Goal: Task Accomplishment & Management: Use online tool/utility

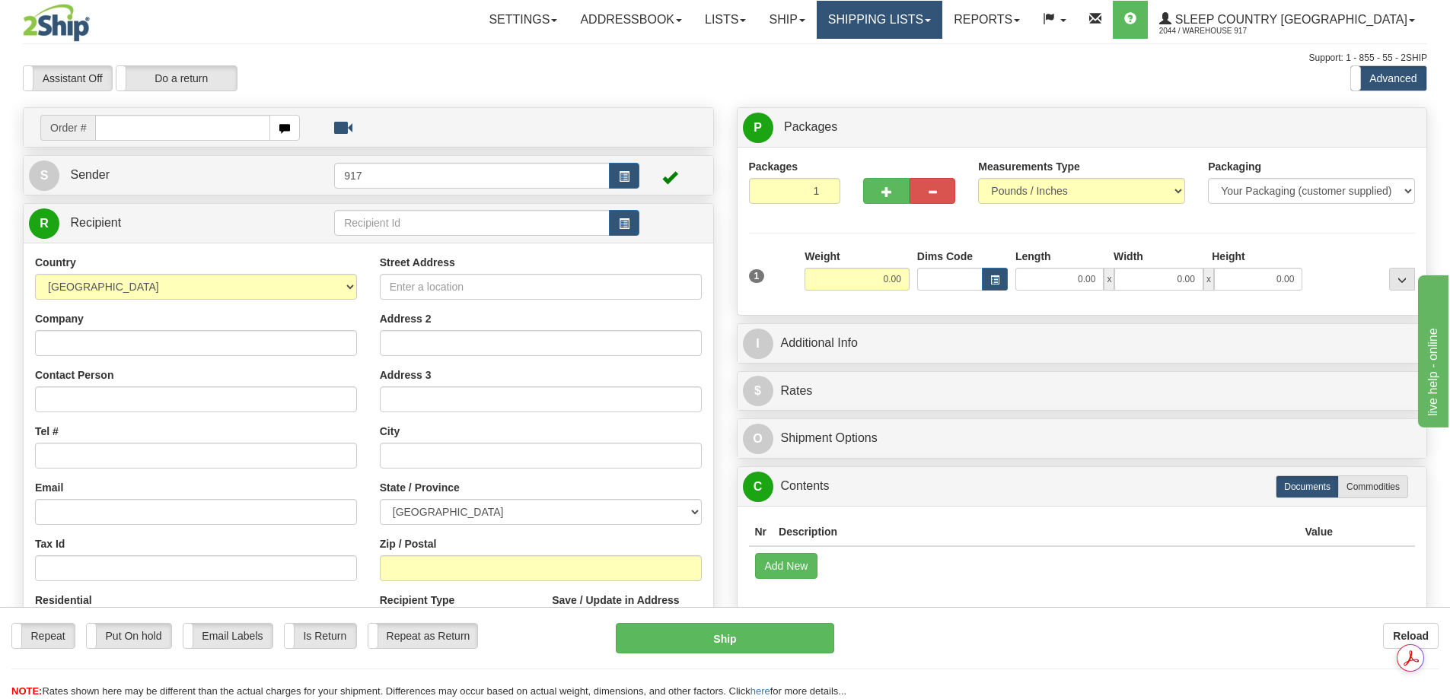
click at [942, 22] on link "Shipping lists" at bounding box center [880, 20] width 126 height 38
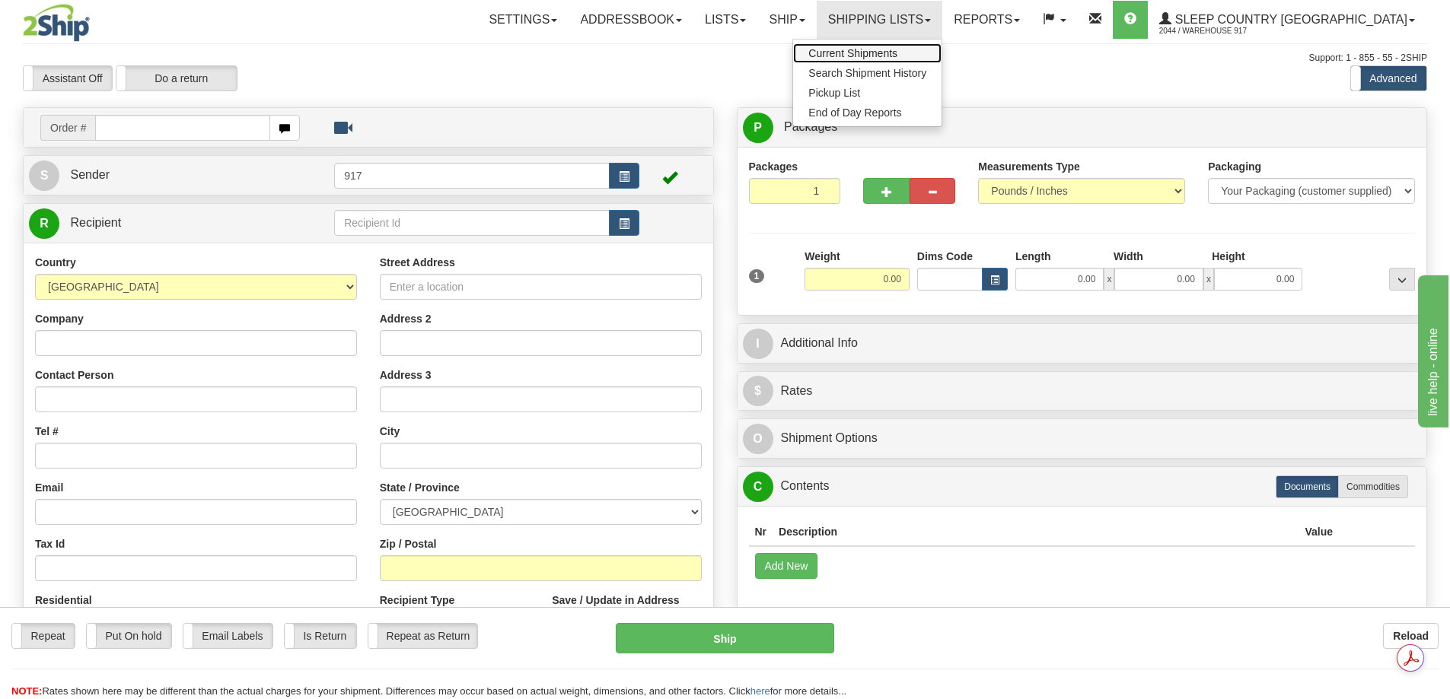
click at [897, 50] on span "Current Shipments" at bounding box center [852, 53] width 89 height 12
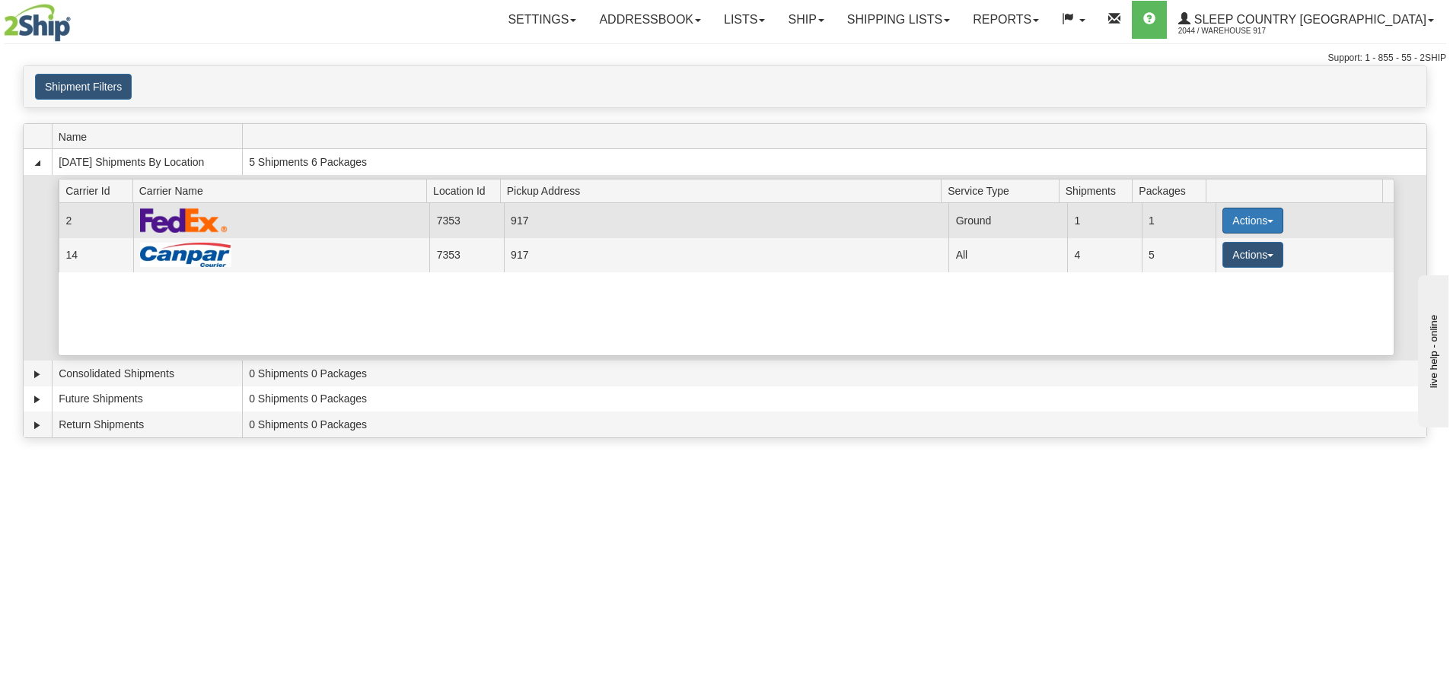
click at [1258, 217] on button "Actions" at bounding box center [1252, 221] width 61 height 26
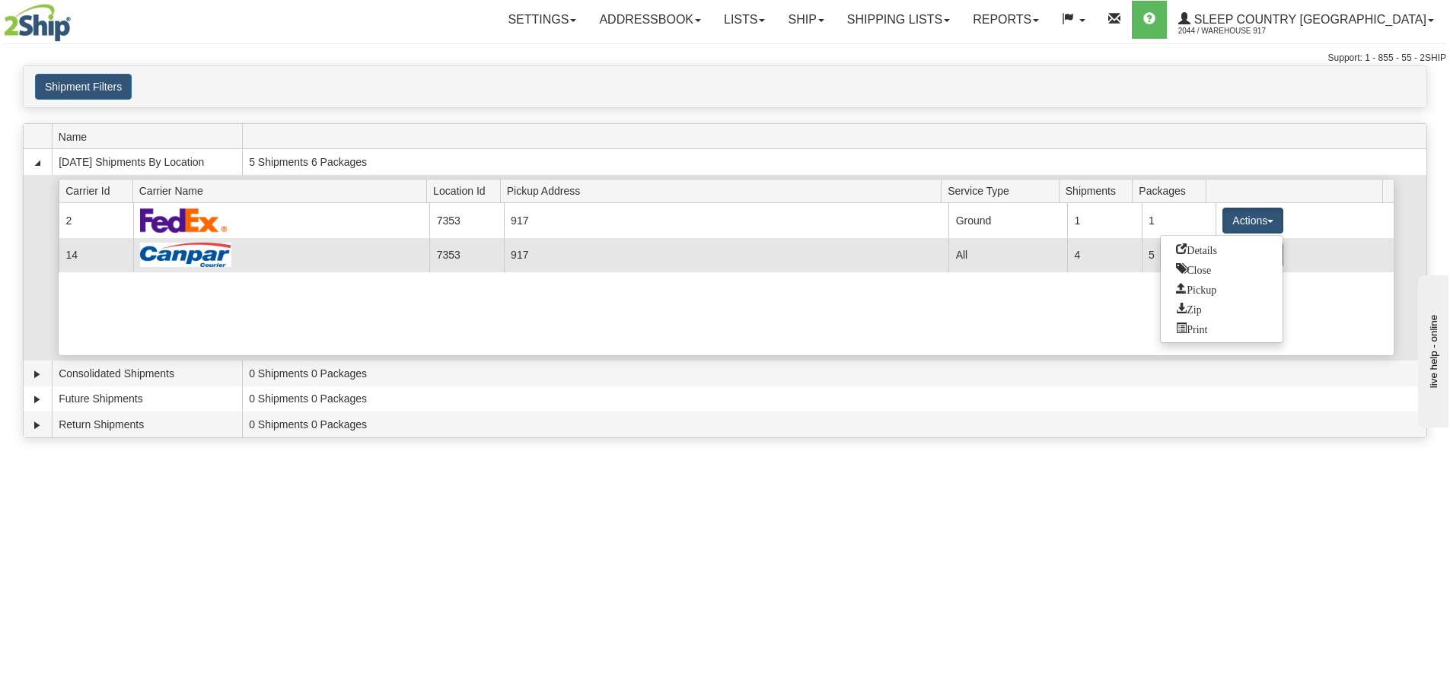
click at [893, 254] on td "917" at bounding box center [726, 255] width 445 height 34
click at [197, 255] on img at bounding box center [185, 255] width 91 height 24
click at [189, 259] on img at bounding box center [185, 255] width 91 height 24
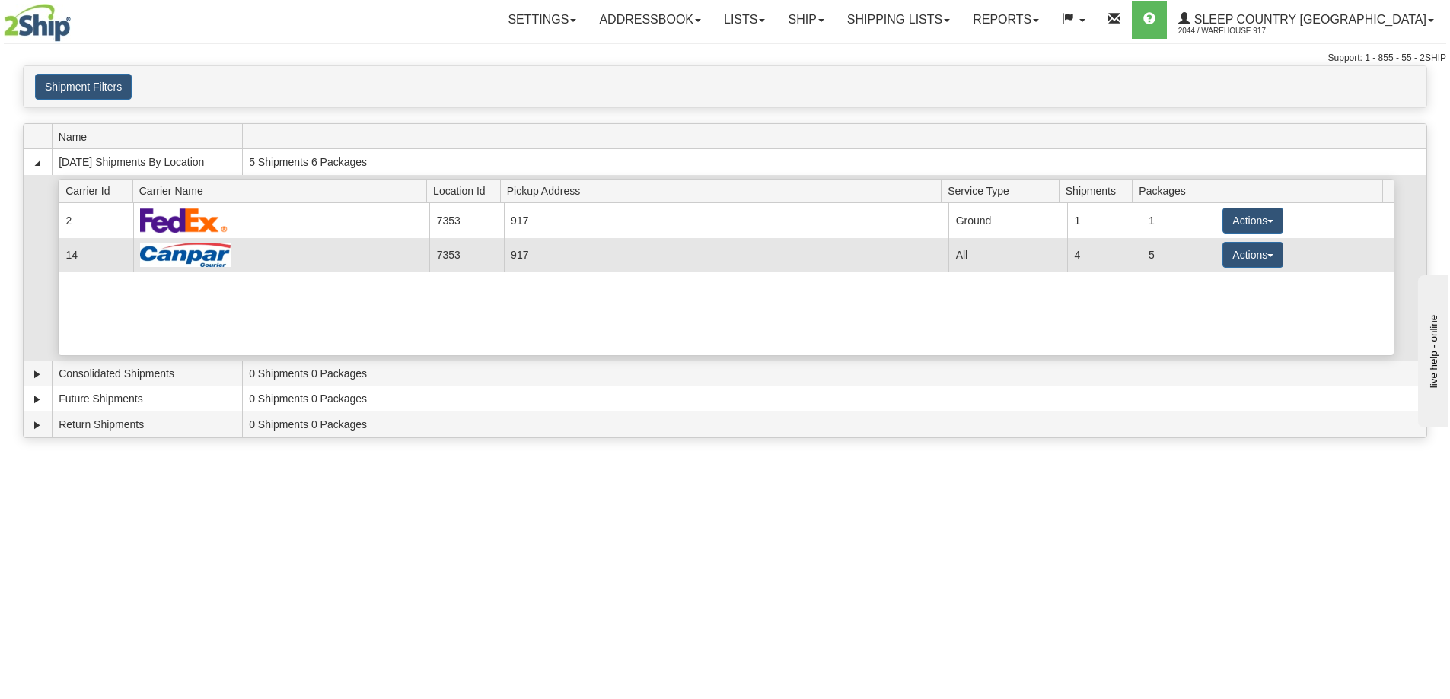
click at [189, 259] on img at bounding box center [185, 255] width 91 height 24
click at [1251, 250] on button "Actions" at bounding box center [1252, 255] width 61 height 26
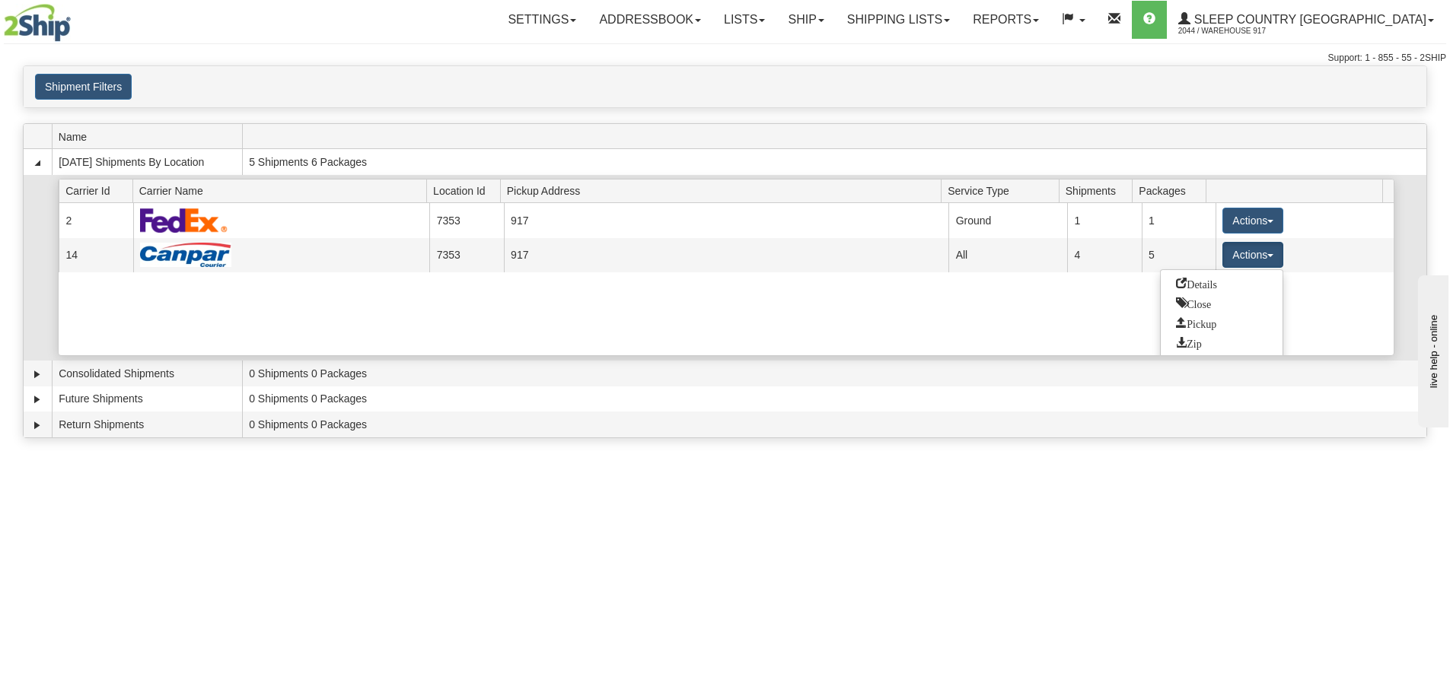
click at [1226, 284] on link "Details" at bounding box center [1222, 284] width 122 height 20
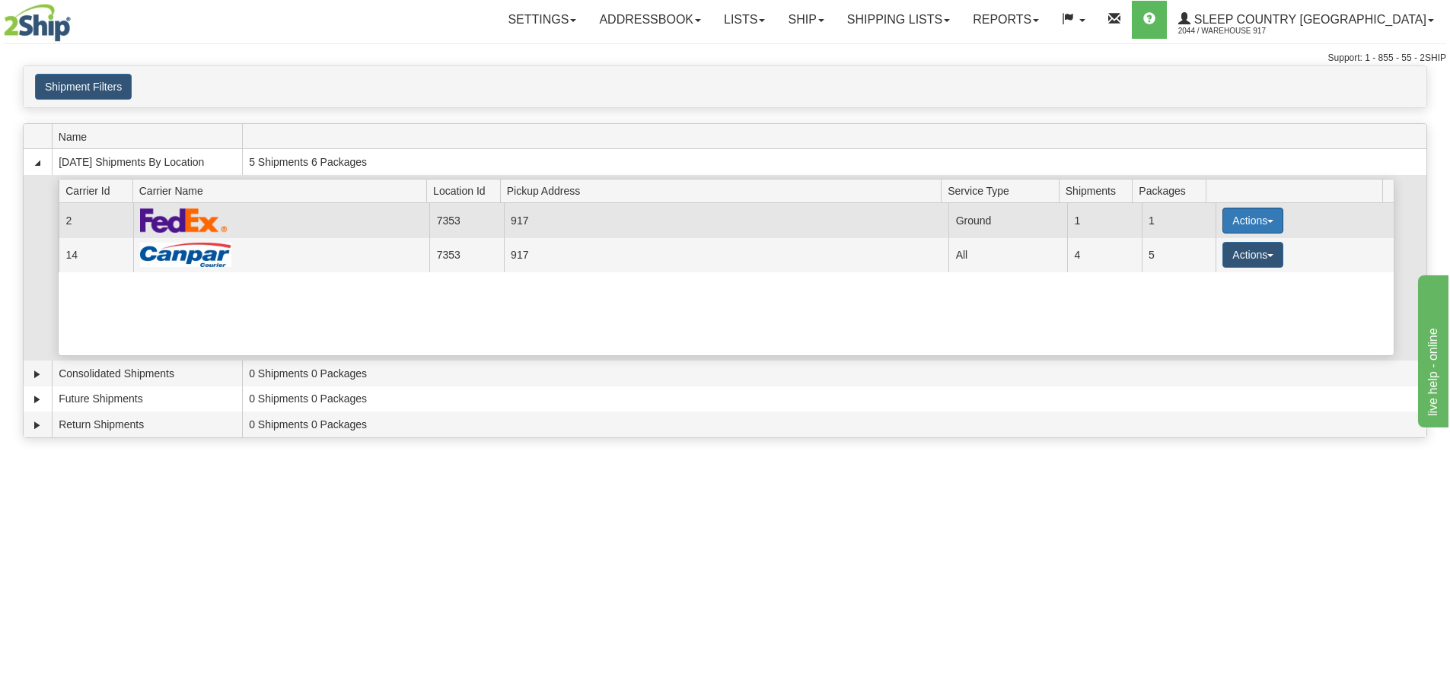
click at [1252, 221] on button "Actions" at bounding box center [1252, 221] width 61 height 26
click at [1213, 251] on span "Details" at bounding box center [1196, 249] width 41 height 11
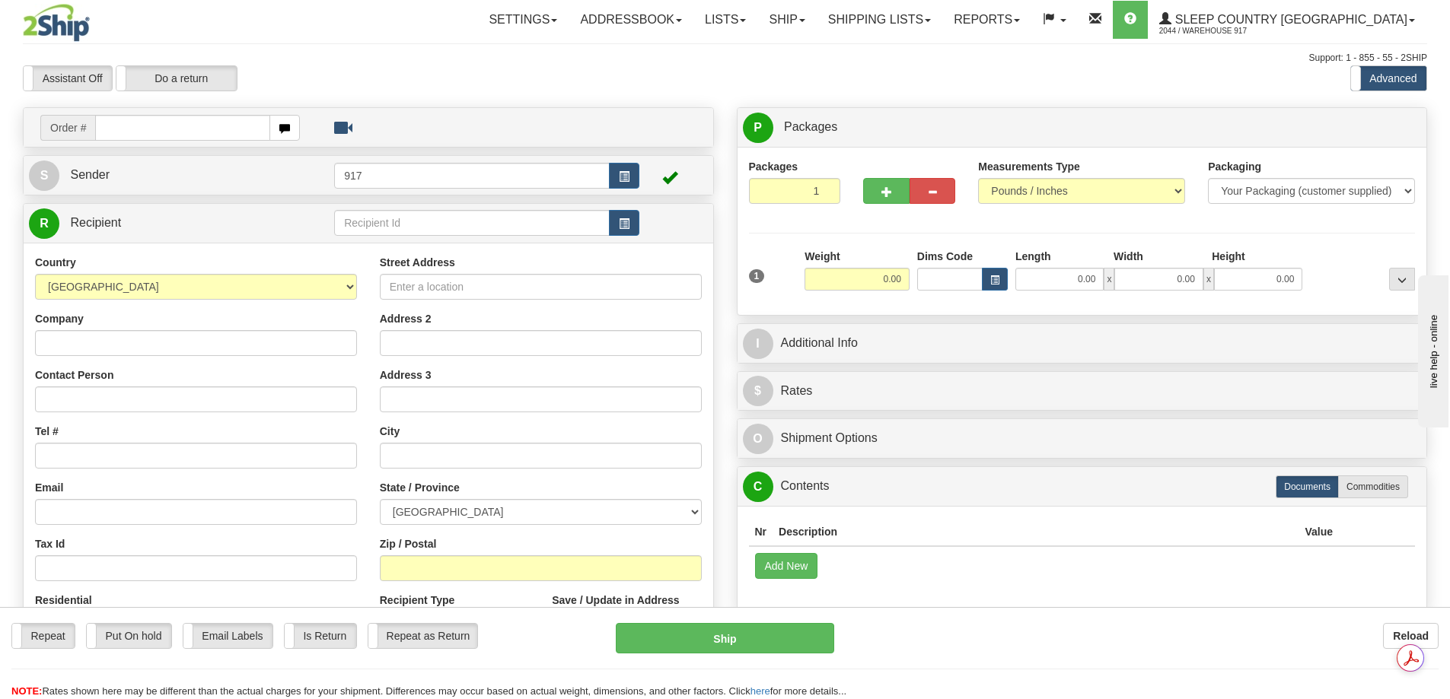
drag, startPoint x: 152, startPoint y: 129, endPoint x: 355, endPoint y: 212, distance: 218.8
click at [152, 129] on input "text" at bounding box center [182, 128] width 175 height 26
drag, startPoint x: 223, startPoint y: 128, endPoint x: 0, endPoint y: 137, distance: 223.2
click at [0, 137] on div "Toggle navigation Settings Shipping Preferences Fields Preferences New" at bounding box center [725, 428] width 1450 height 857
type input "9000I047023"
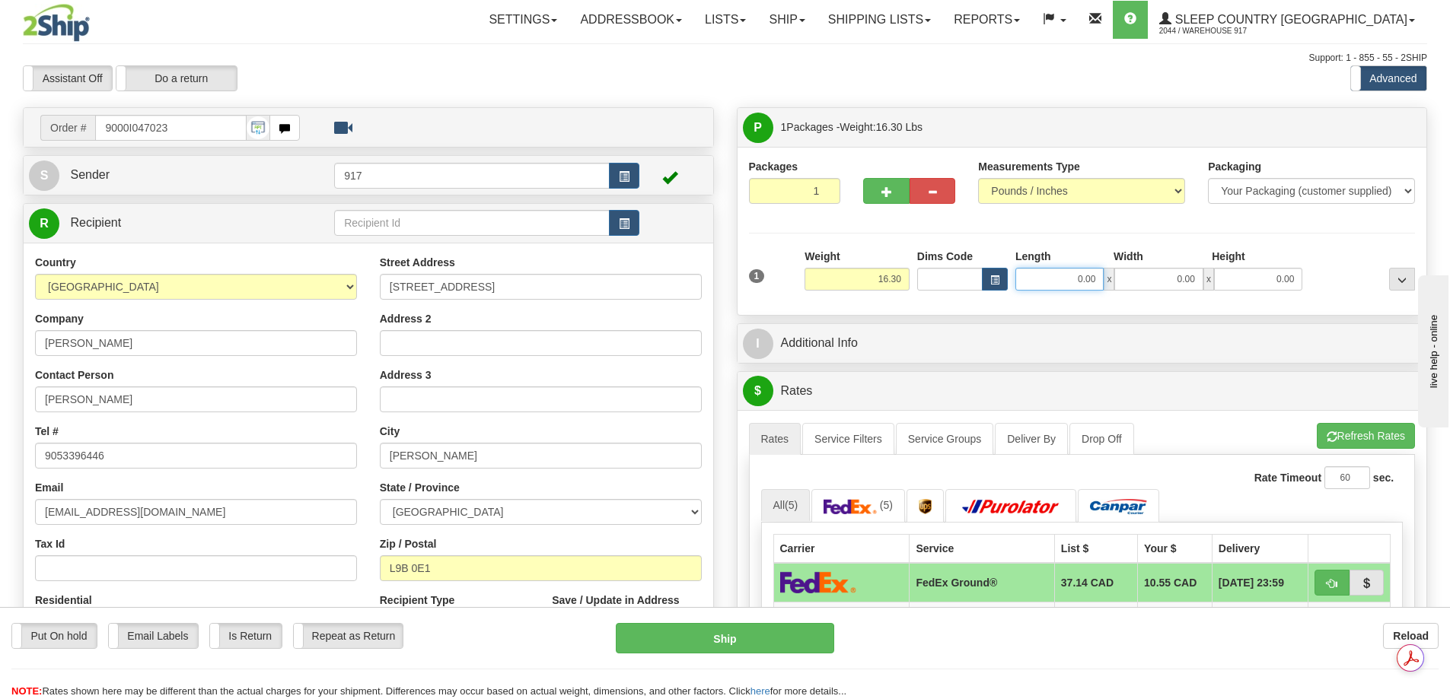
click at [1080, 284] on input "0.00" at bounding box center [1059, 279] width 88 height 23
type input "12.00"
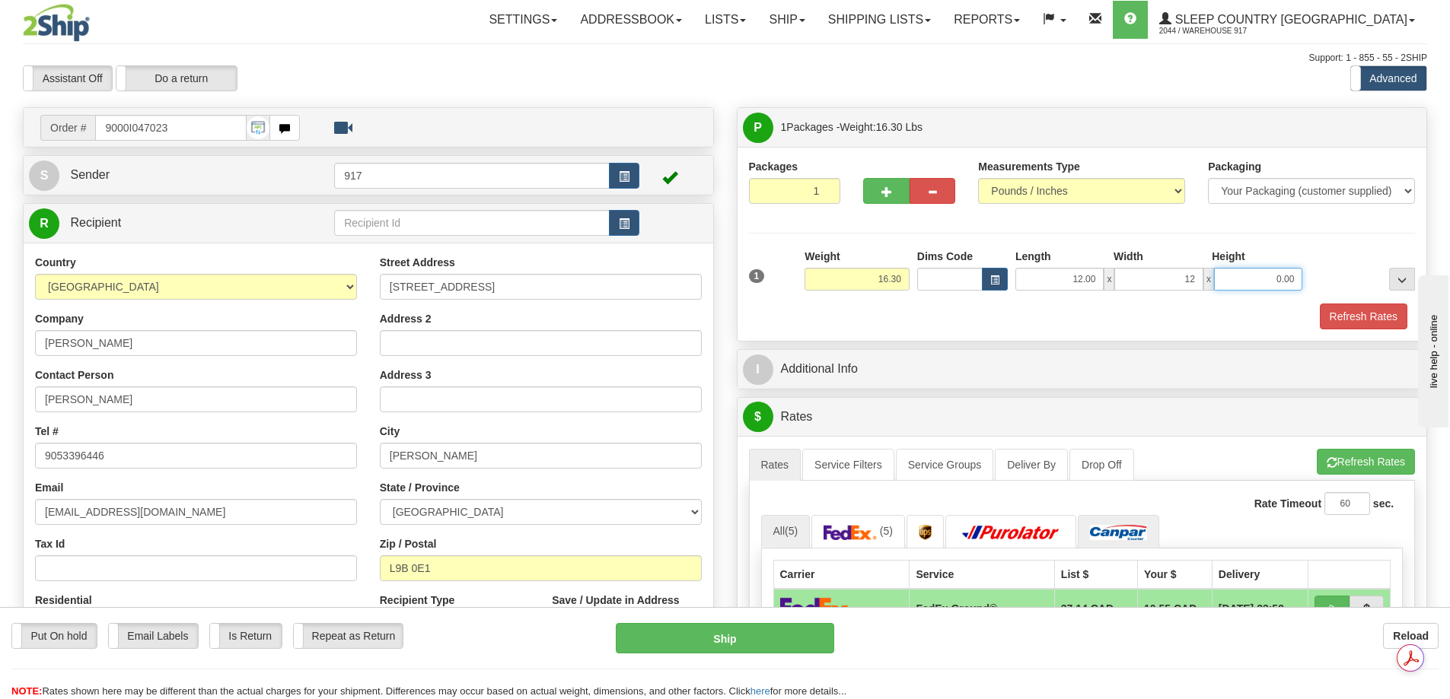
type input "12.00"
type input "10.00"
click at [1363, 317] on button "Refresh Rates" at bounding box center [1364, 317] width 88 height 26
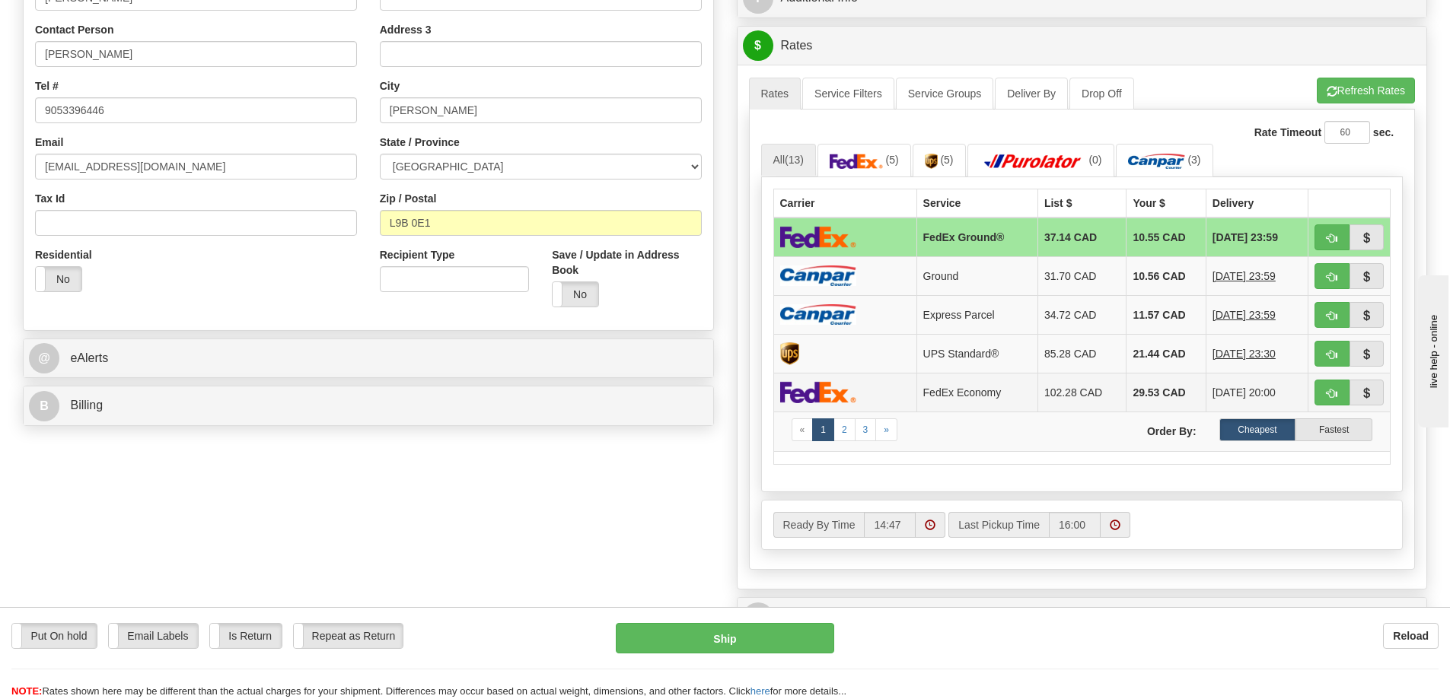
scroll to position [380, 0]
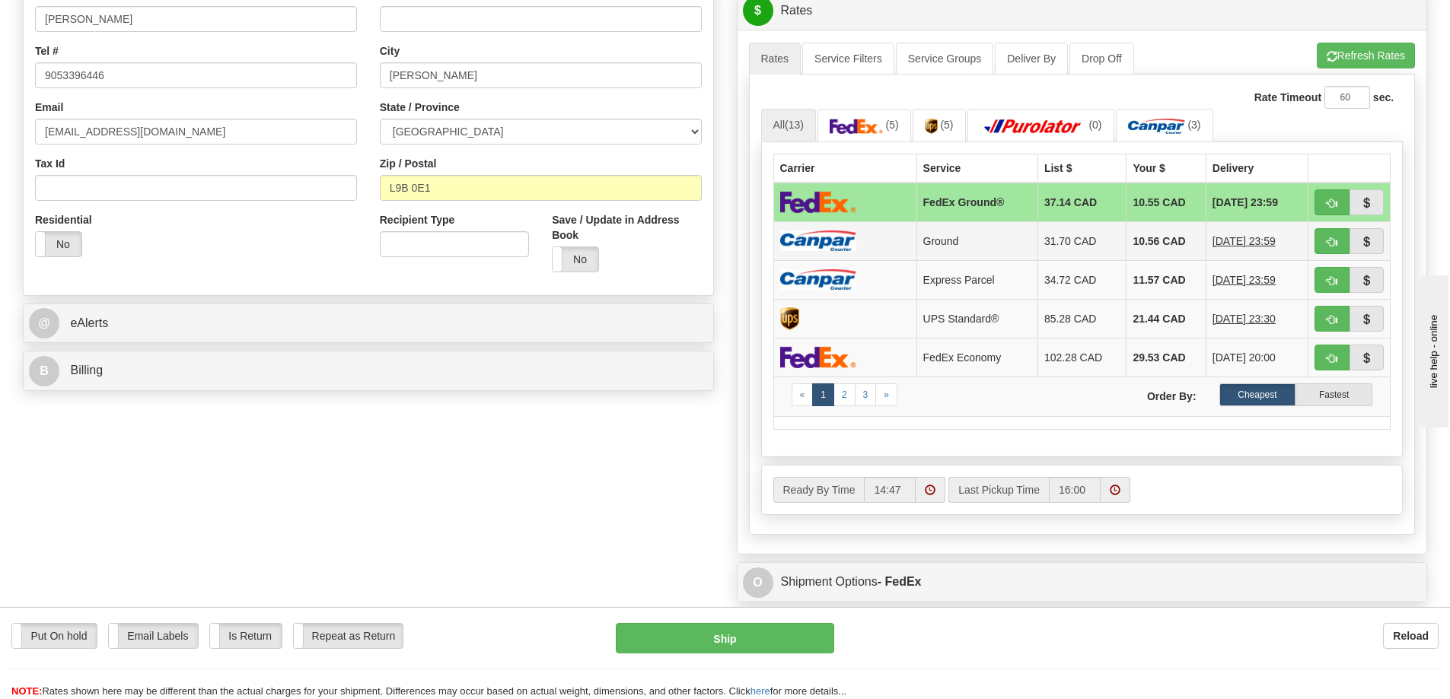
click at [1151, 245] on td "10.56 CAD" at bounding box center [1165, 240] width 79 height 39
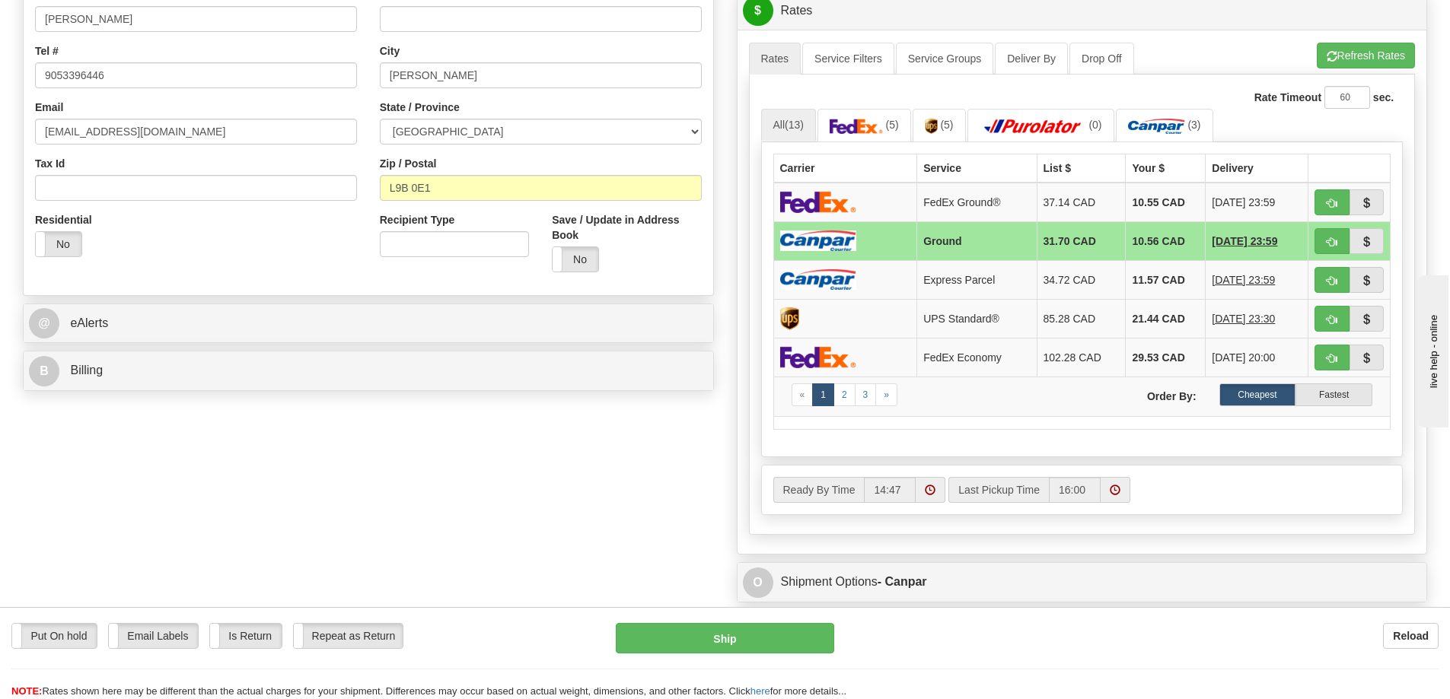
click at [1153, 242] on td "10.56 CAD" at bounding box center [1166, 240] width 80 height 39
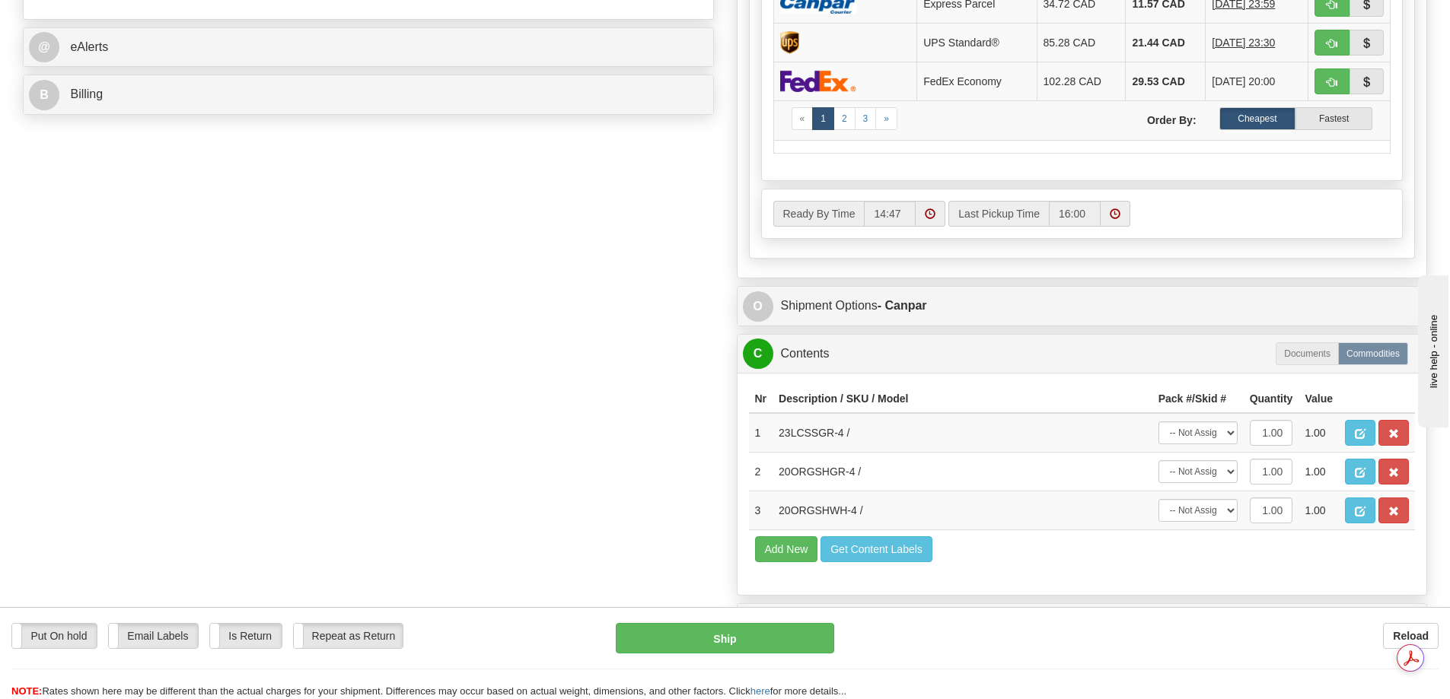
scroll to position [685, 0]
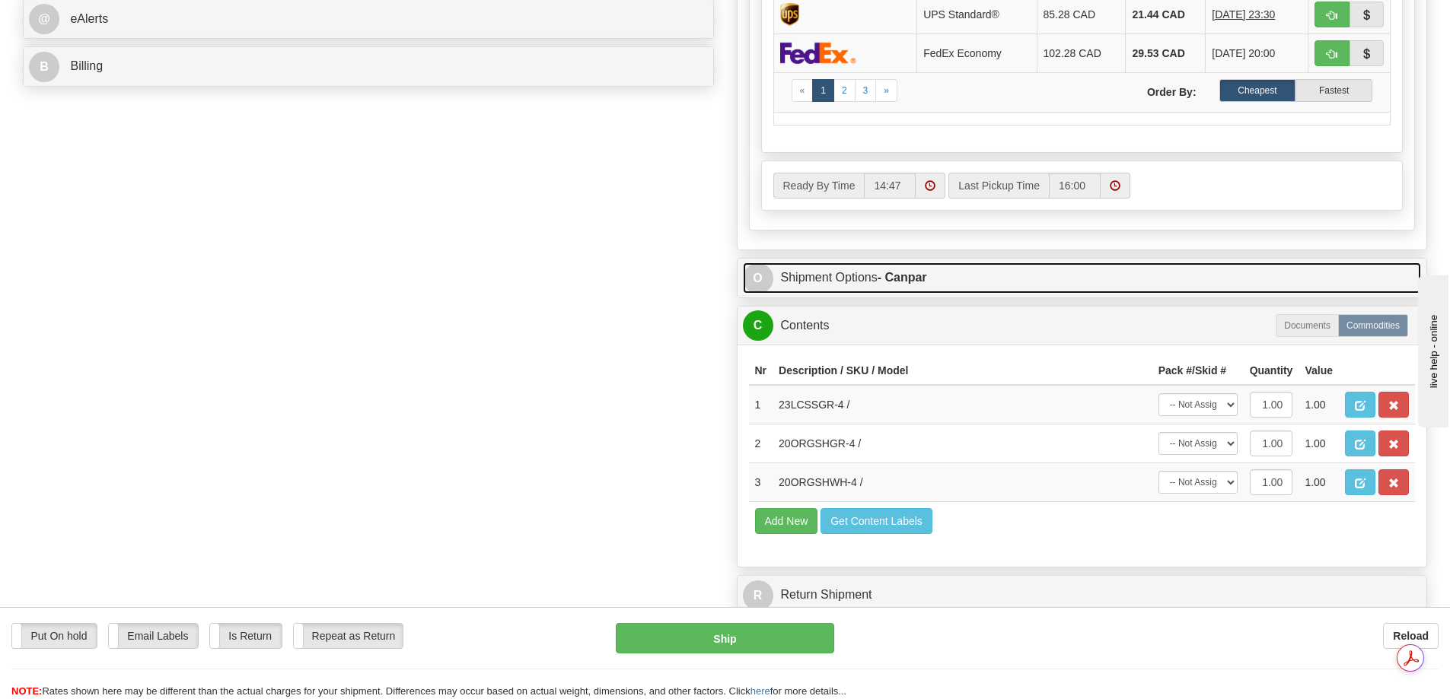
click at [759, 282] on span "O" at bounding box center [758, 278] width 30 height 30
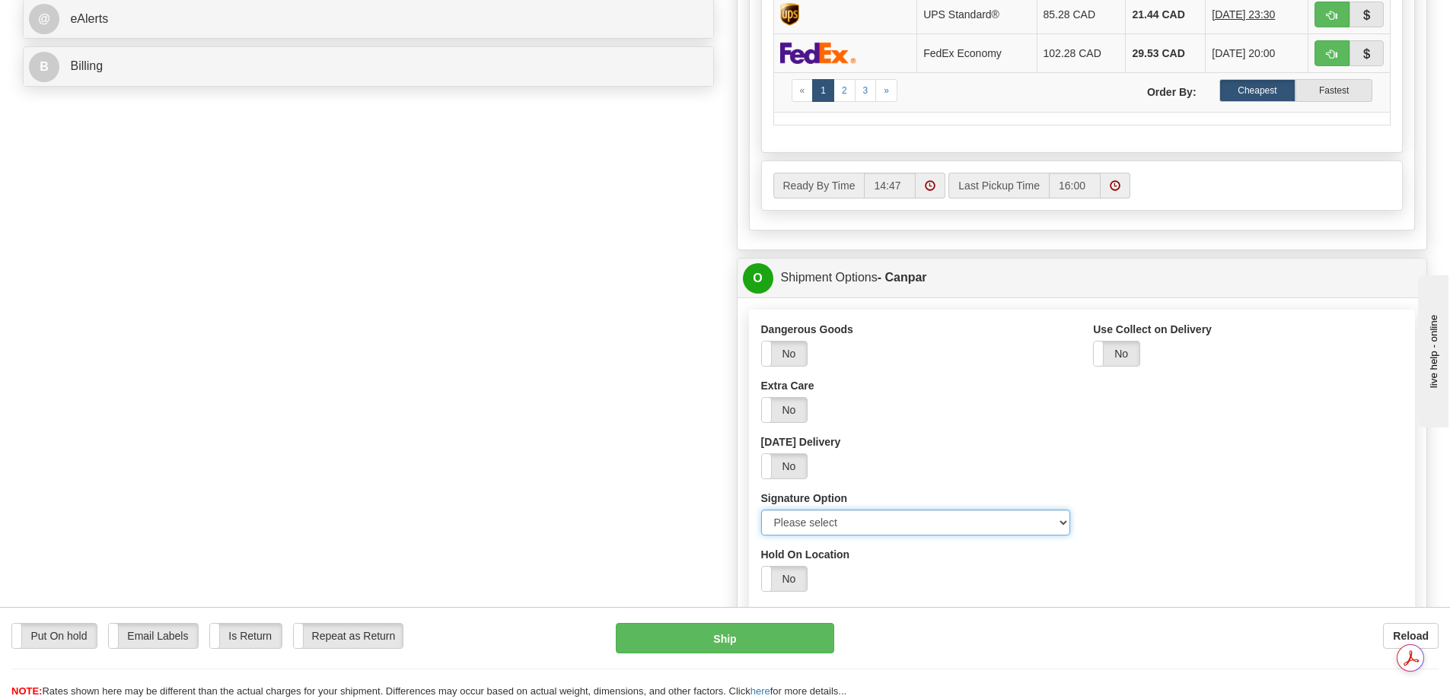
click at [1058, 520] on select "Please select No Signature Required Signature Required Adult Signature" at bounding box center [916, 523] width 310 height 26
select select "2"
click at [761, 510] on select "Please select No Signature Required Signature Required Adult Signature" at bounding box center [916, 523] width 310 height 26
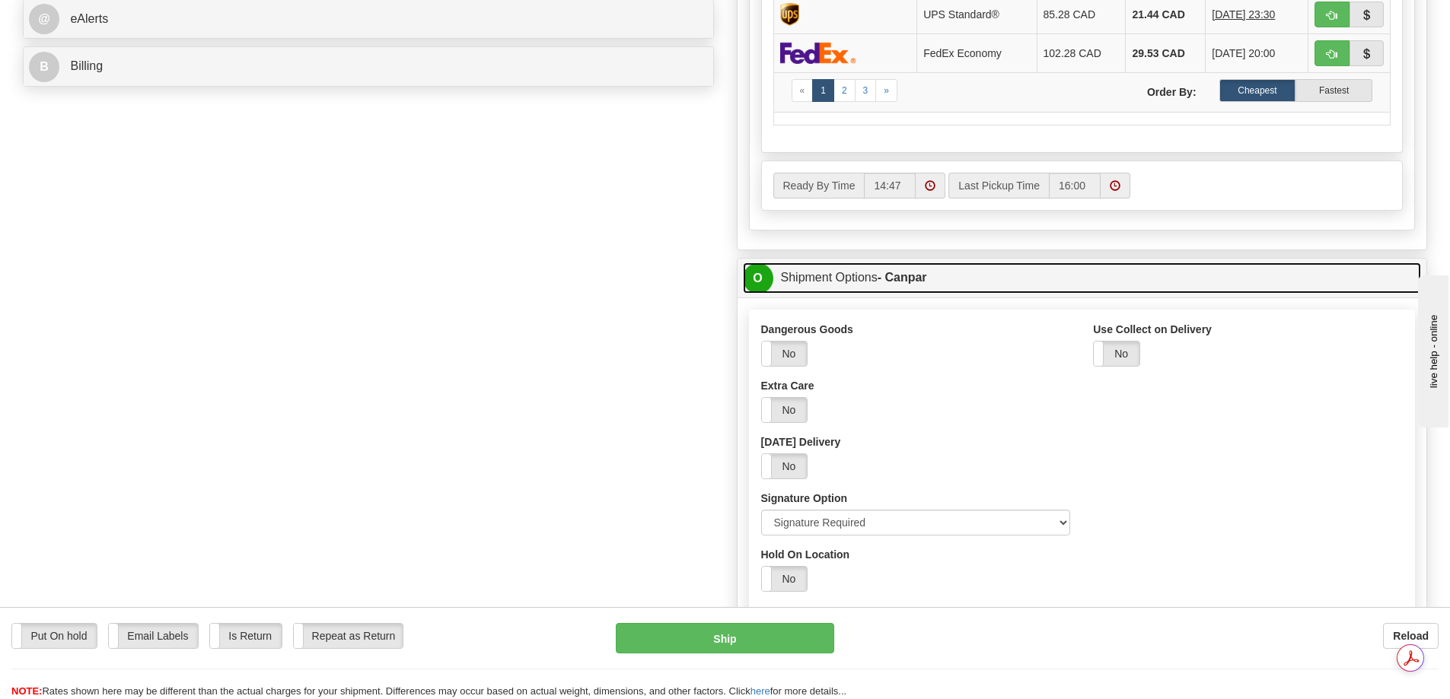
click at [752, 277] on span "O" at bounding box center [758, 278] width 30 height 30
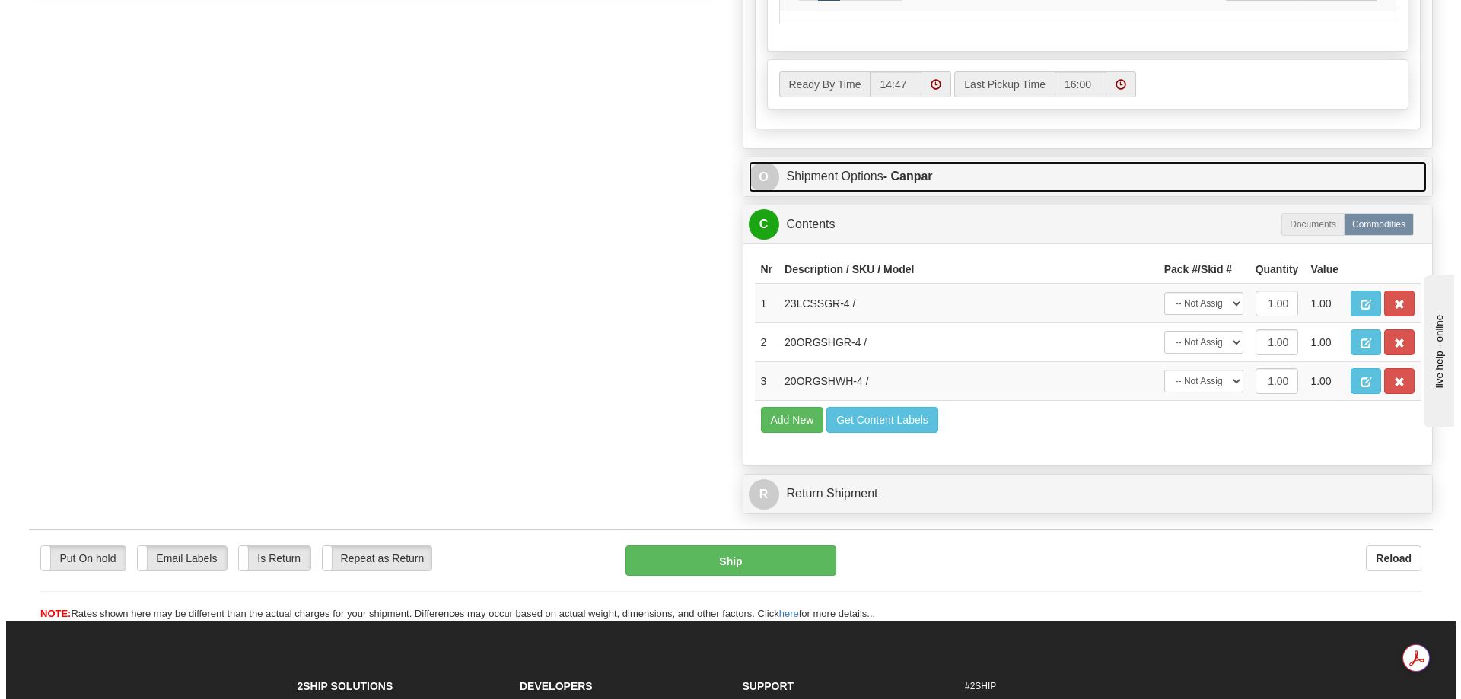
scroll to position [913, 0]
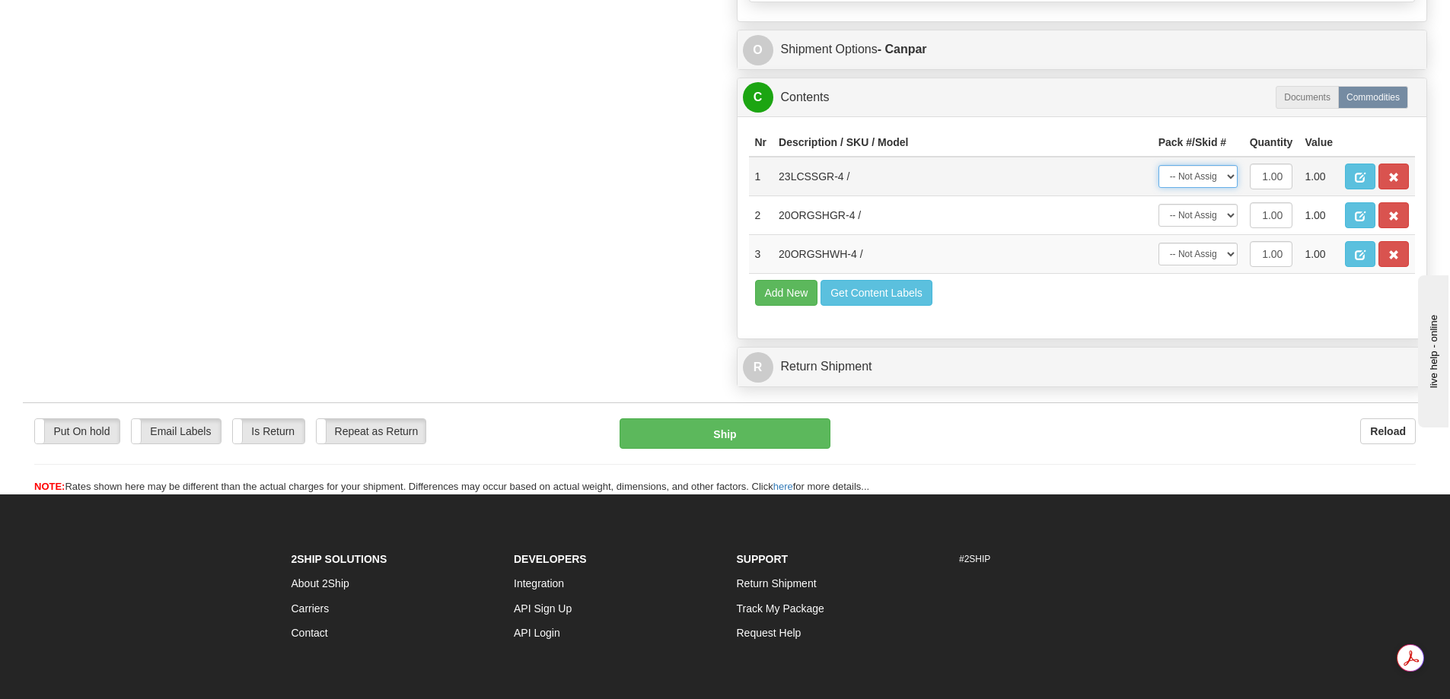
click at [1230, 182] on select "-- Not Assigned -- Package 1" at bounding box center [1197, 176] width 79 height 23
select select "0"
click at [1158, 165] on select "-- Not Assigned -- Package 1" at bounding box center [1197, 176] width 79 height 23
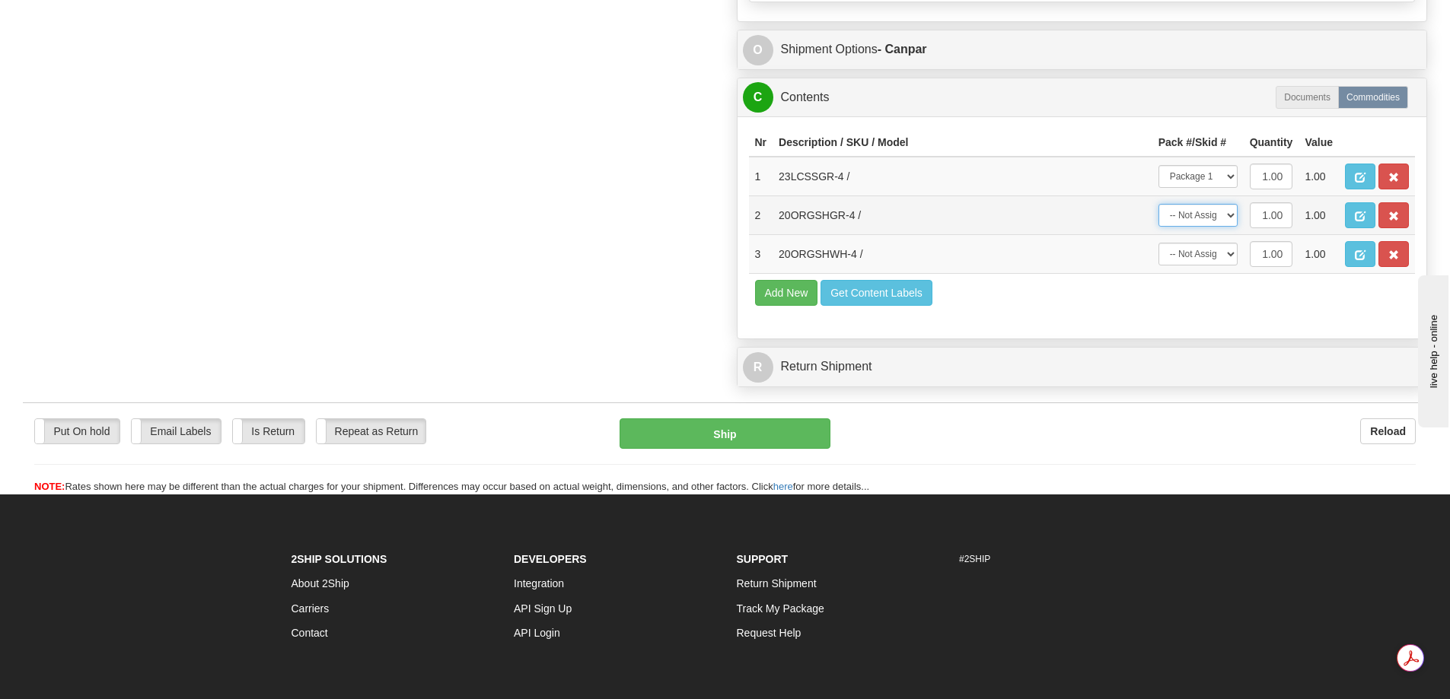
click at [1232, 210] on select "-- Not Assigned -- Package 1" at bounding box center [1197, 215] width 79 height 23
select select "0"
click at [1158, 204] on select "-- Not Assigned -- Package 1" at bounding box center [1197, 215] width 79 height 23
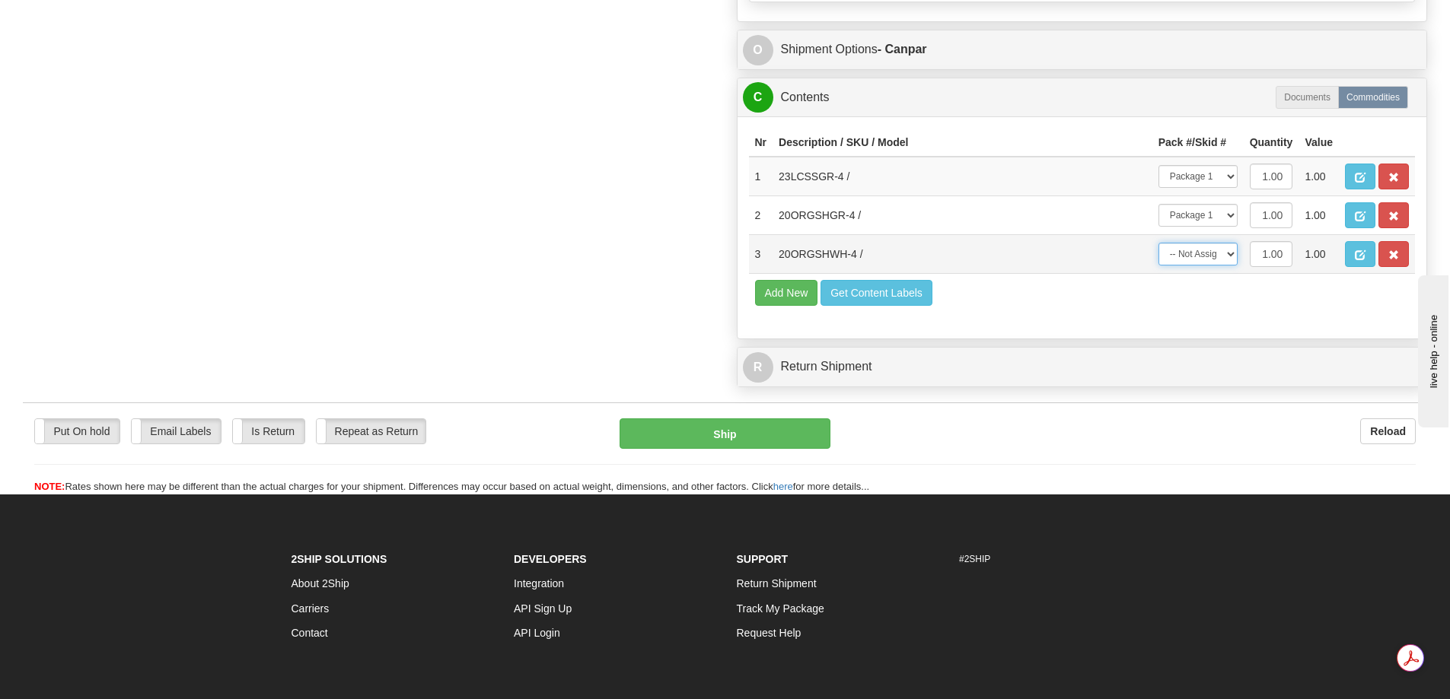
click at [1227, 251] on select "-- Not Assigned -- Package 1" at bounding box center [1197, 254] width 79 height 23
select select "0"
click at [1158, 243] on select "-- Not Assigned -- Package 1" at bounding box center [1197, 254] width 79 height 23
click at [773, 438] on button "Ship" at bounding box center [724, 434] width 211 height 30
type input "1"
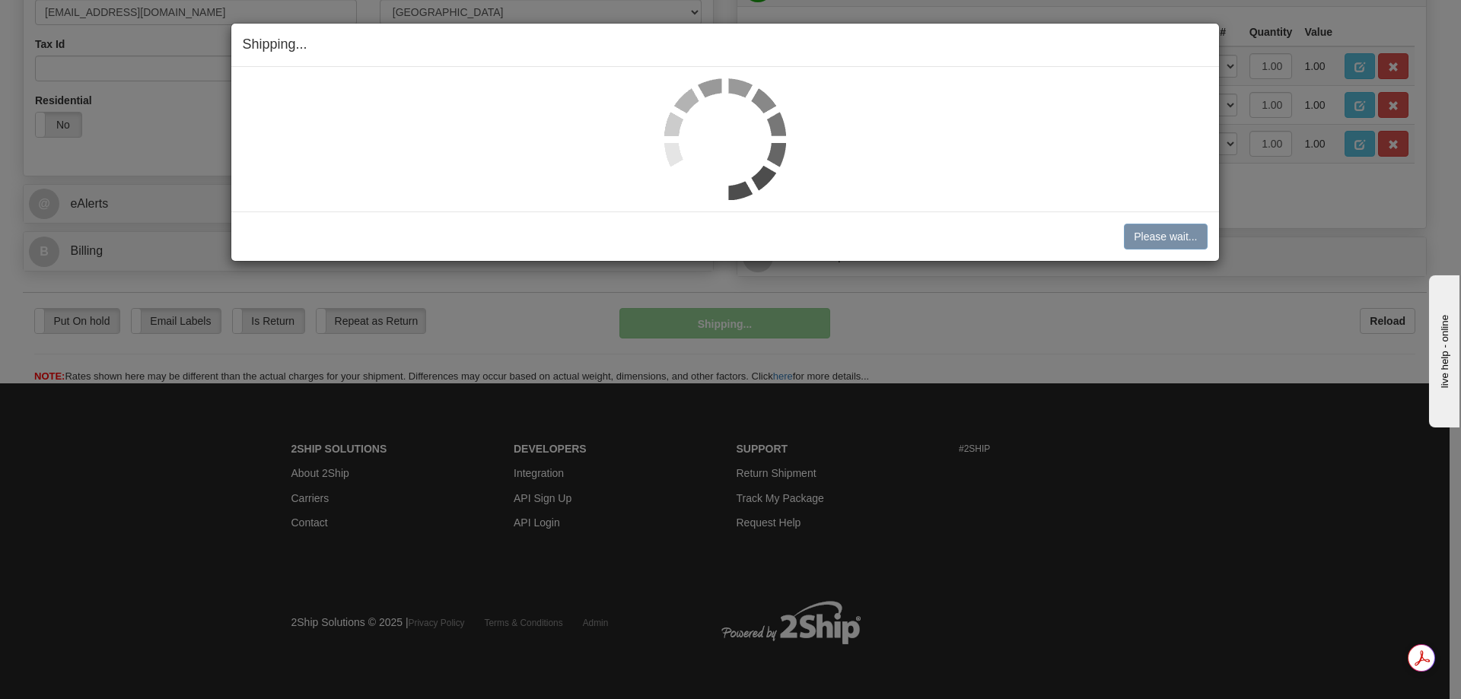
scroll to position [500, 0]
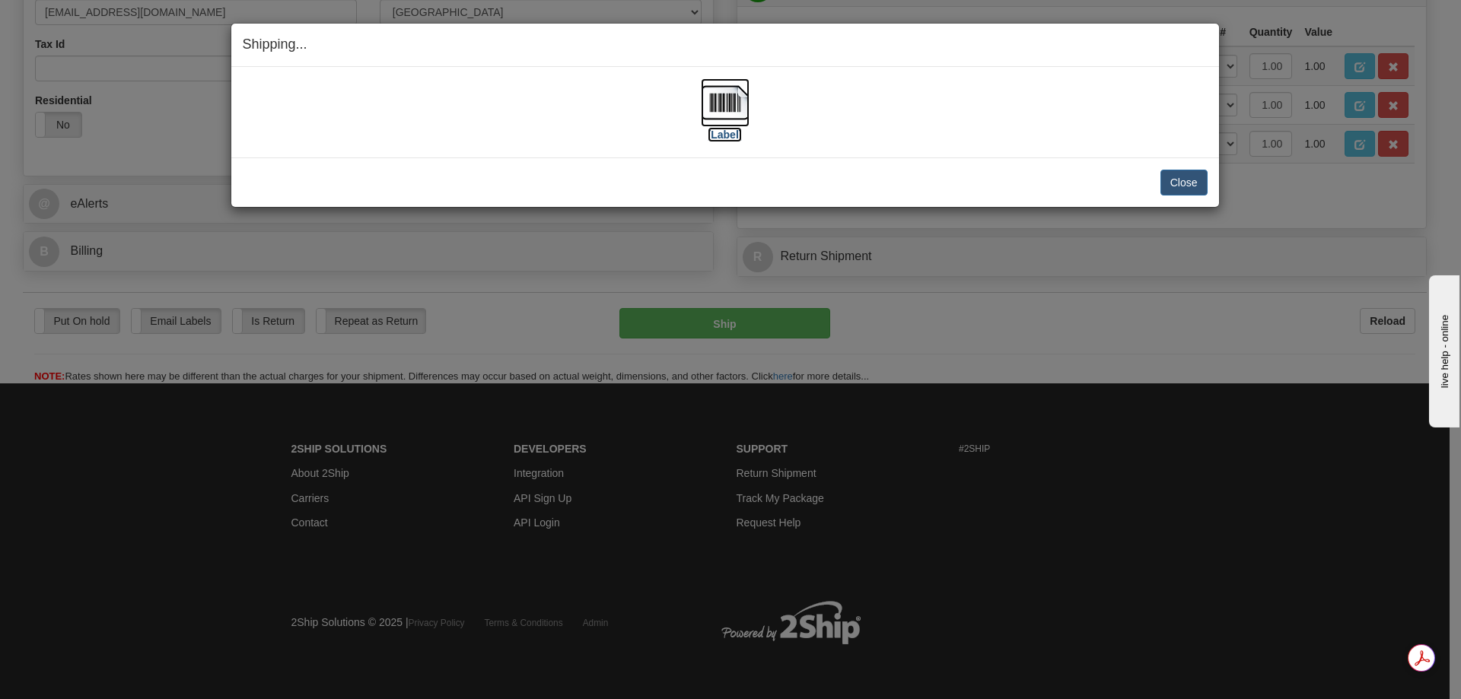
click at [727, 134] on label "[Label]" at bounding box center [725, 134] width 35 height 15
click at [1184, 184] on button "Close" at bounding box center [1184, 183] width 47 height 26
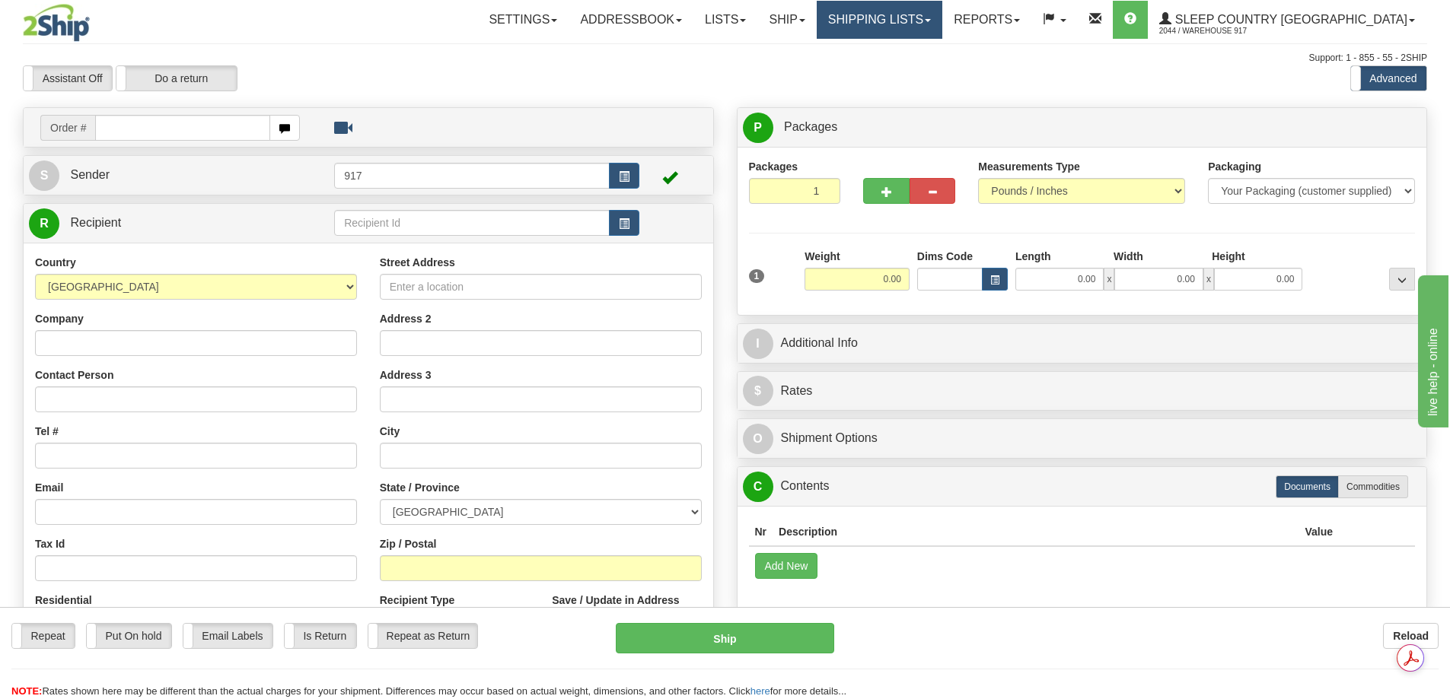
click at [942, 21] on link "Shipping lists" at bounding box center [880, 20] width 126 height 38
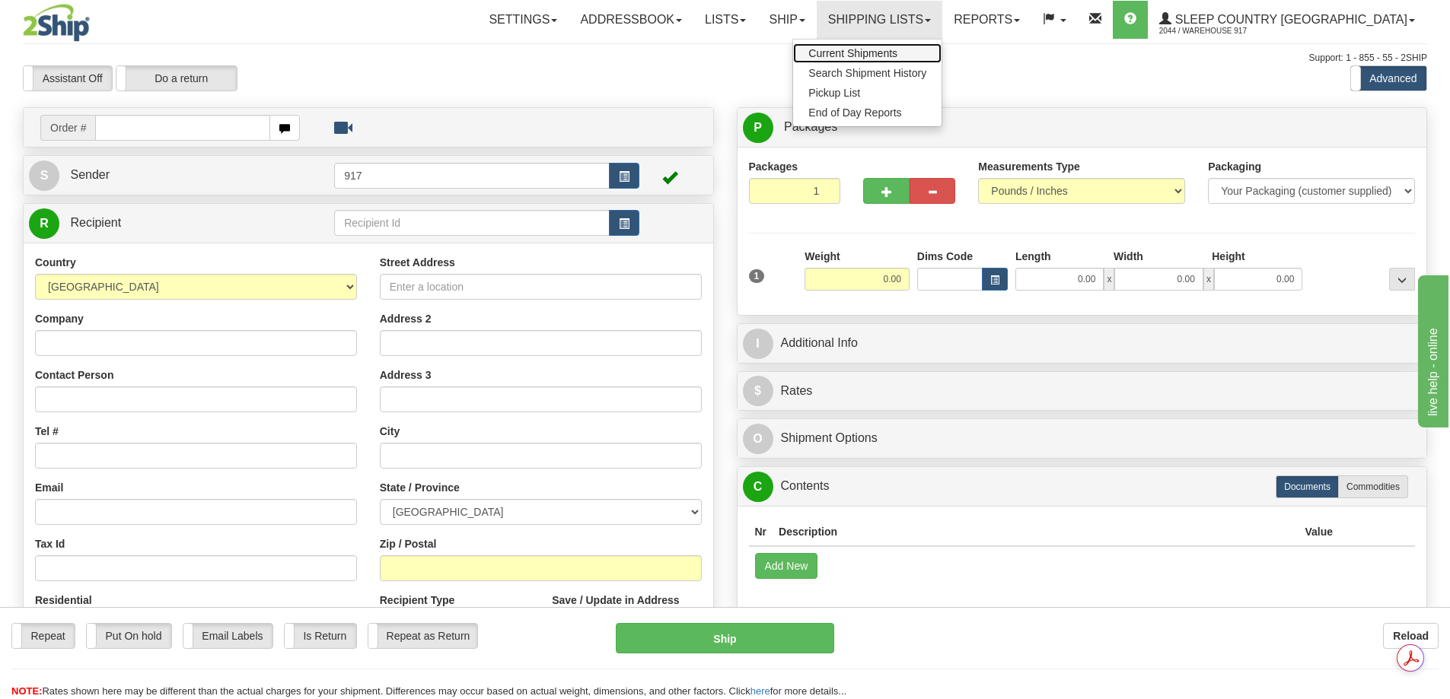
click at [897, 53] on span "Current Shipments" at bounding box center [852, 53] width 89 height 12
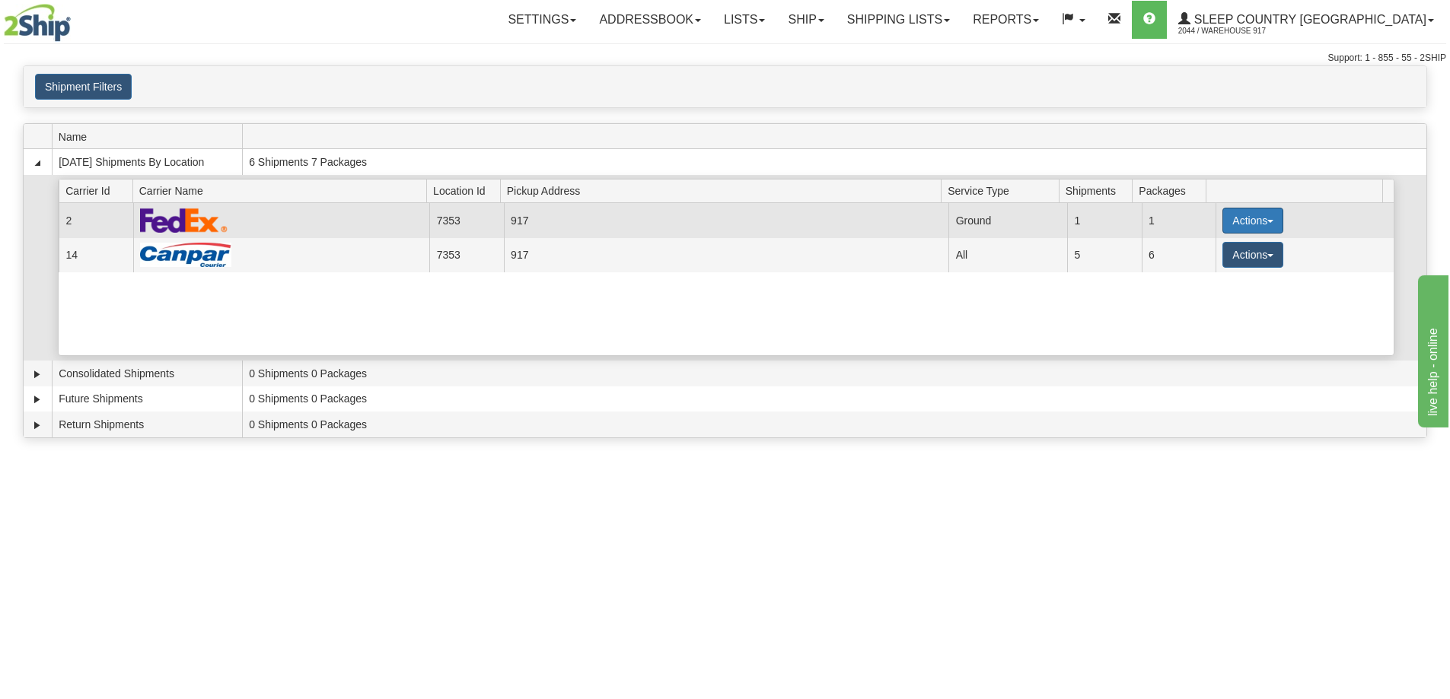
click at [1267, 220] on span "button" at bounding box center [1270, 221] width 6 height 3
click at [1195, 274] on span "Close" at bounding box center [1193, 268] width 35 height 11
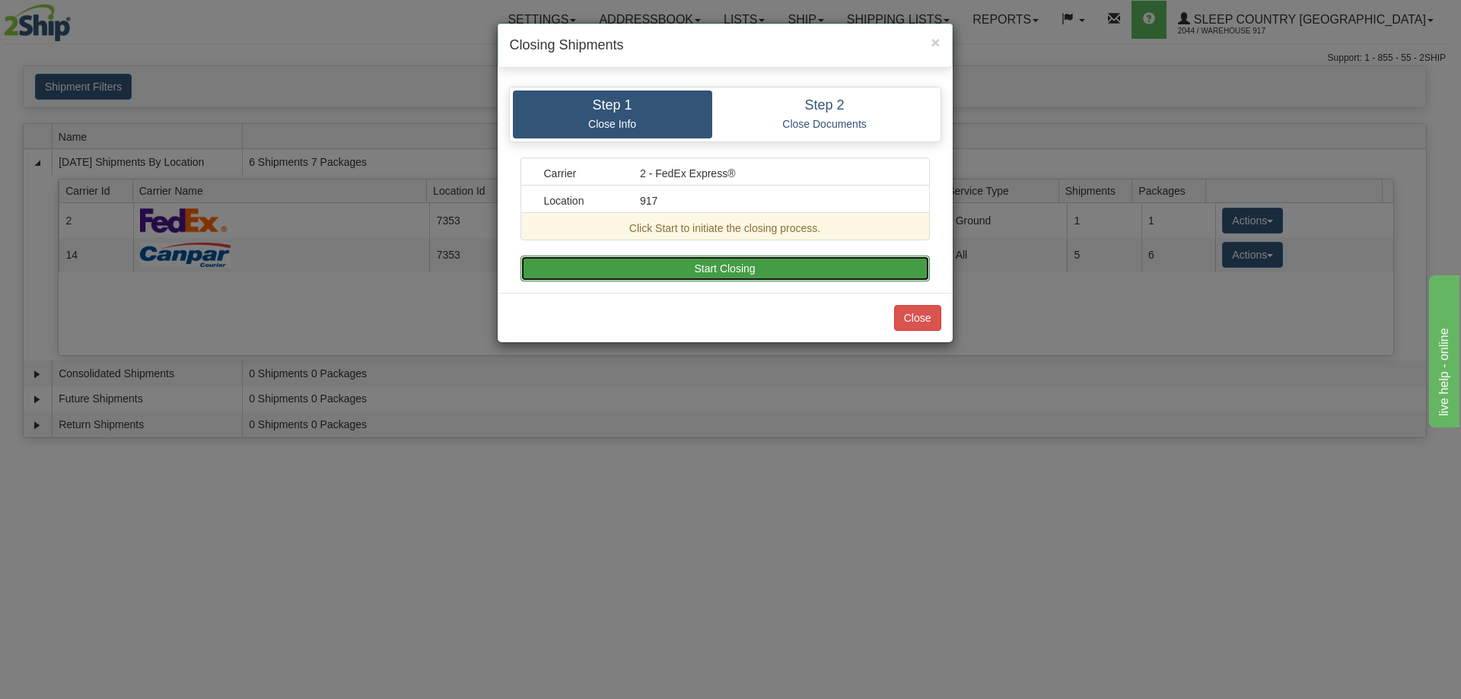
click at [723, 272] on button "Start Closing" at bounding box center [725, 269] width 409 height 26
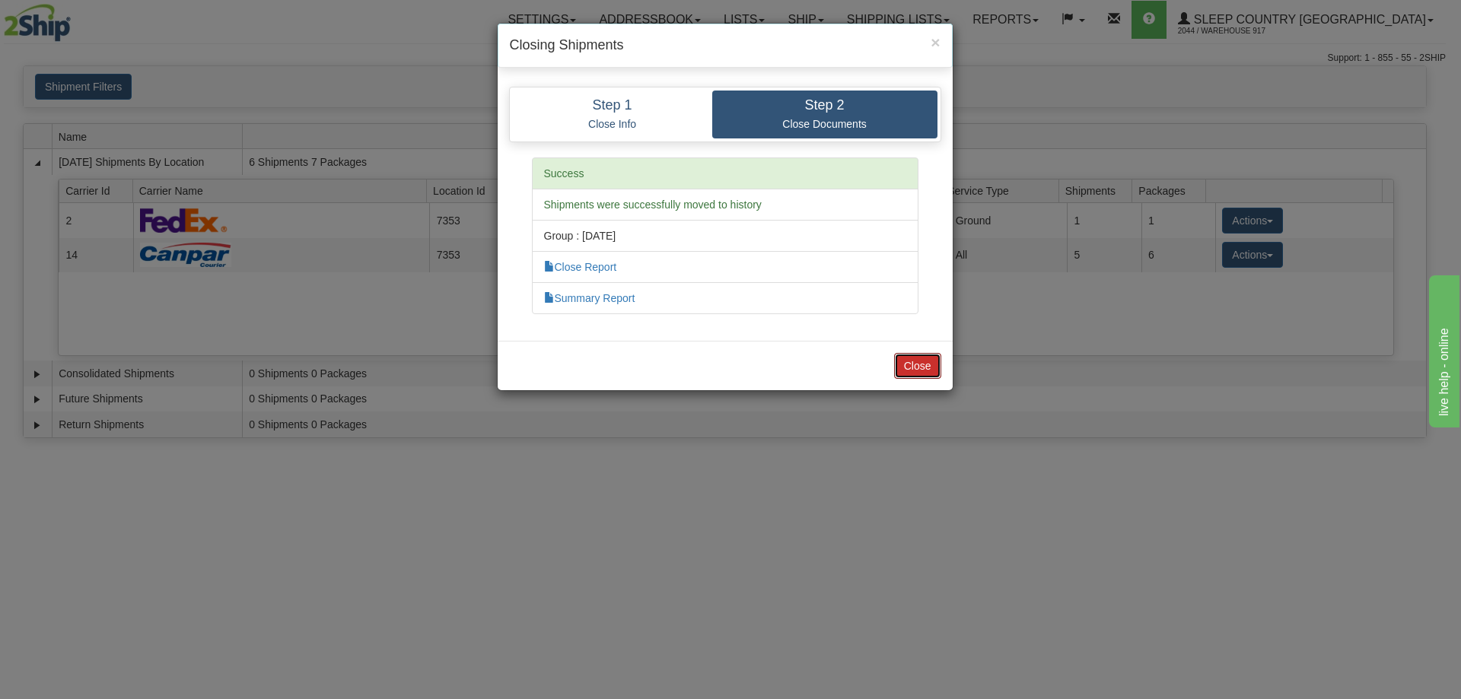
click at [915, 371] on button "Close" at bounding box center [917, 366] width 47 height 26
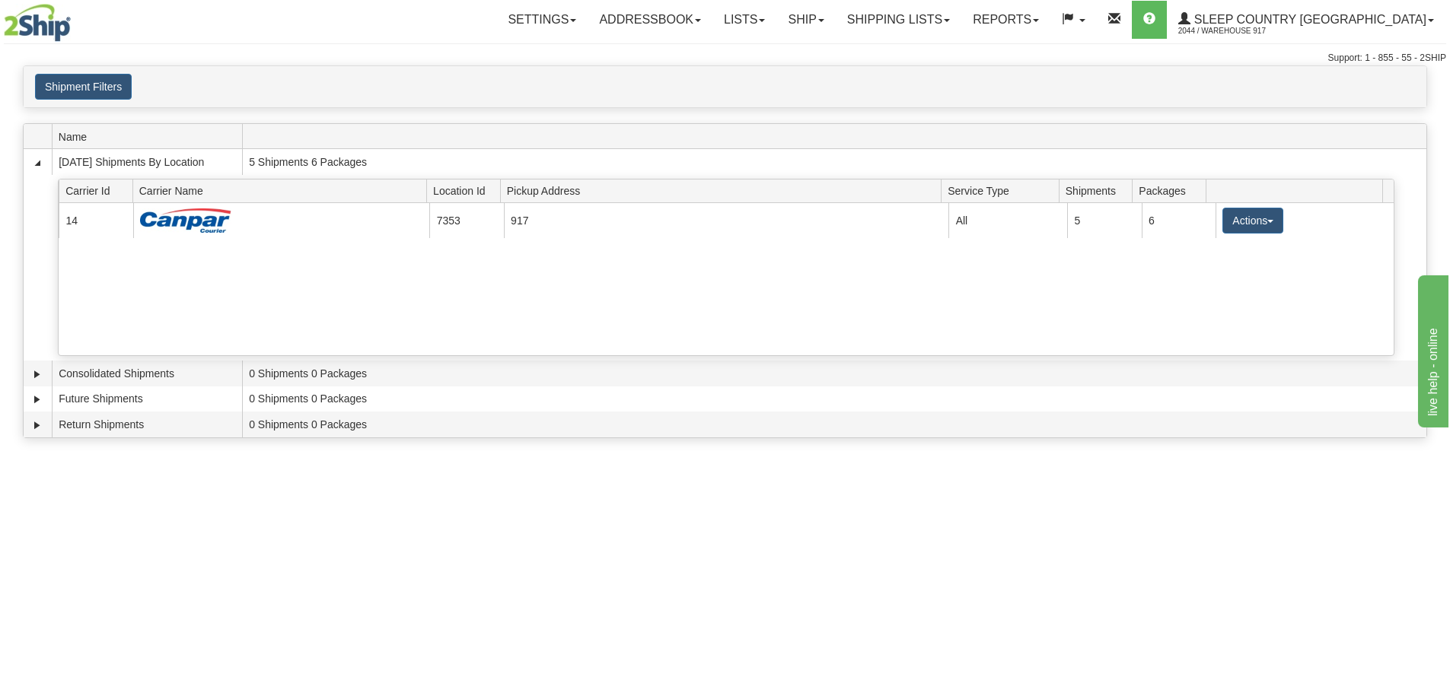
click at [1259, 218] on button "Actions" at bounding box center [1252, 221] width 61 height 26
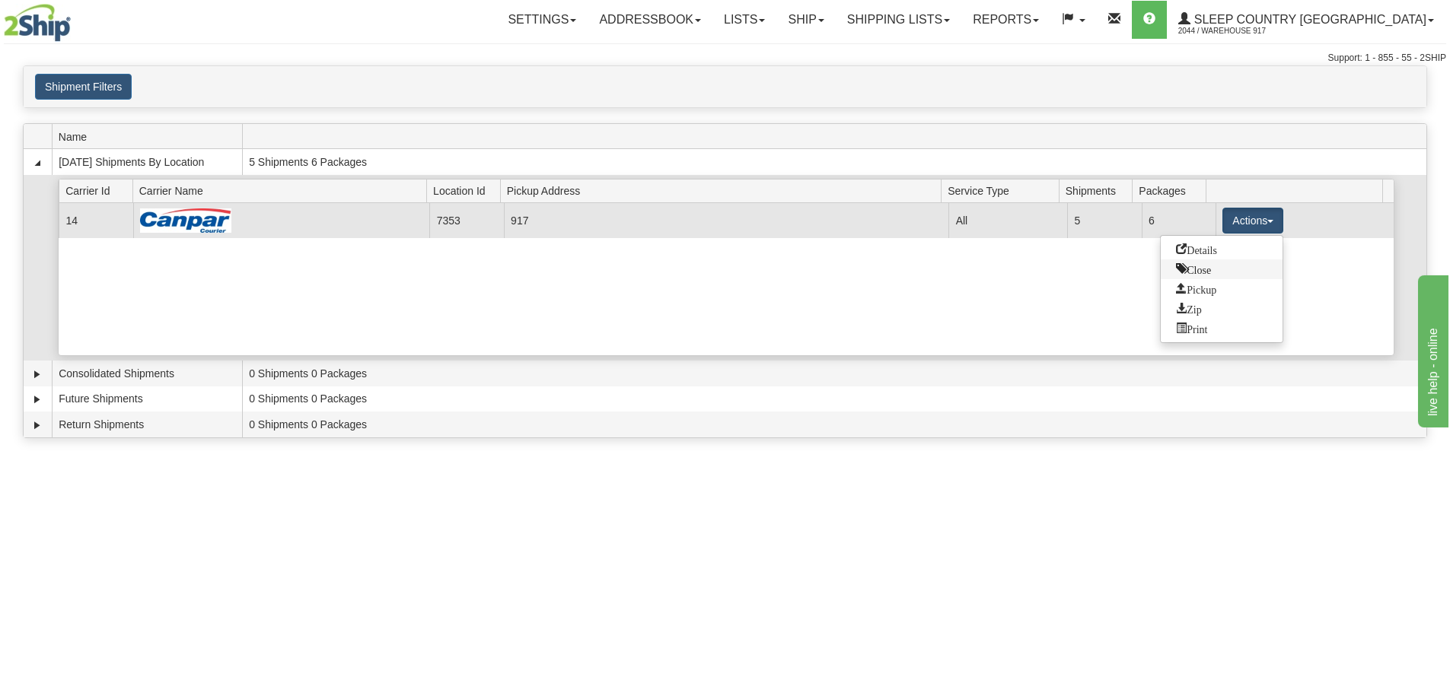
click at [1203, 271] on span "Close" at bounding box center [1193, 268] width 35 height 11
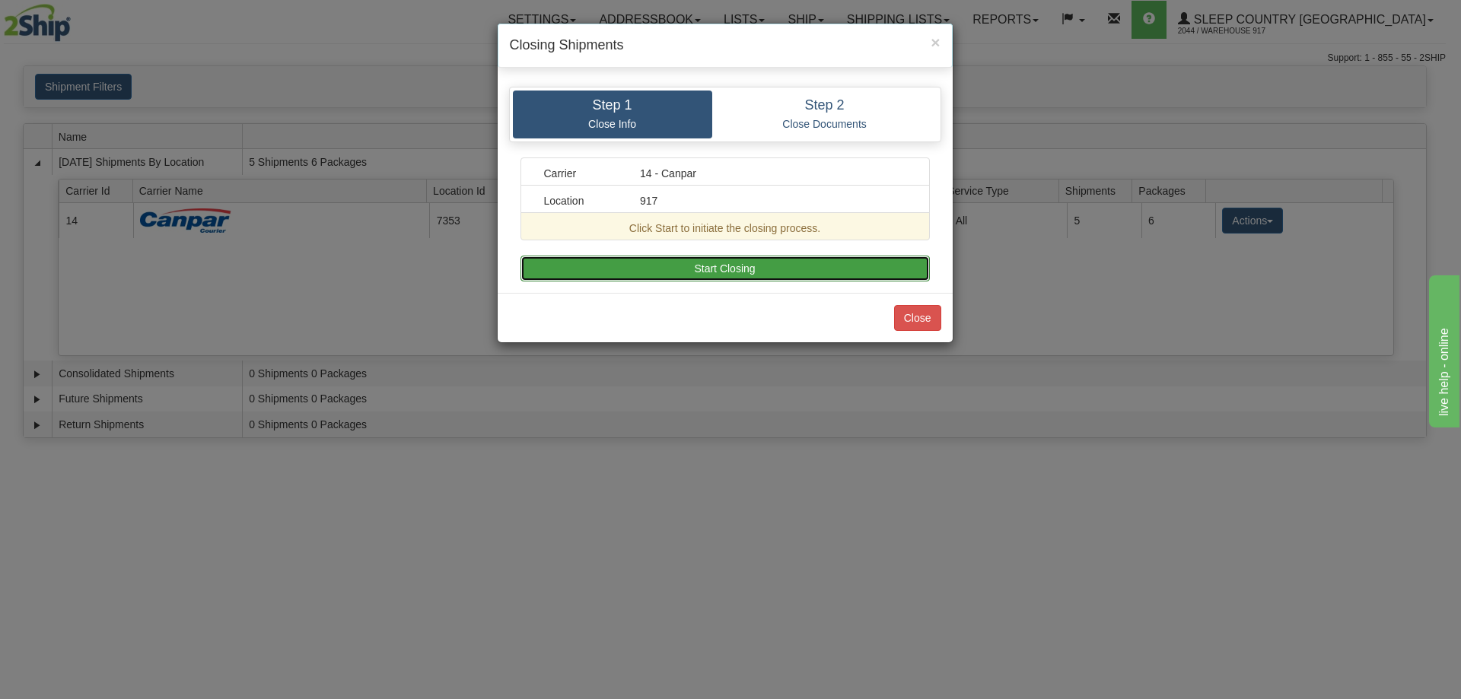
click at [729, 275] on button "Start Closing" at bounding box center [725, 269] width 409 height 26
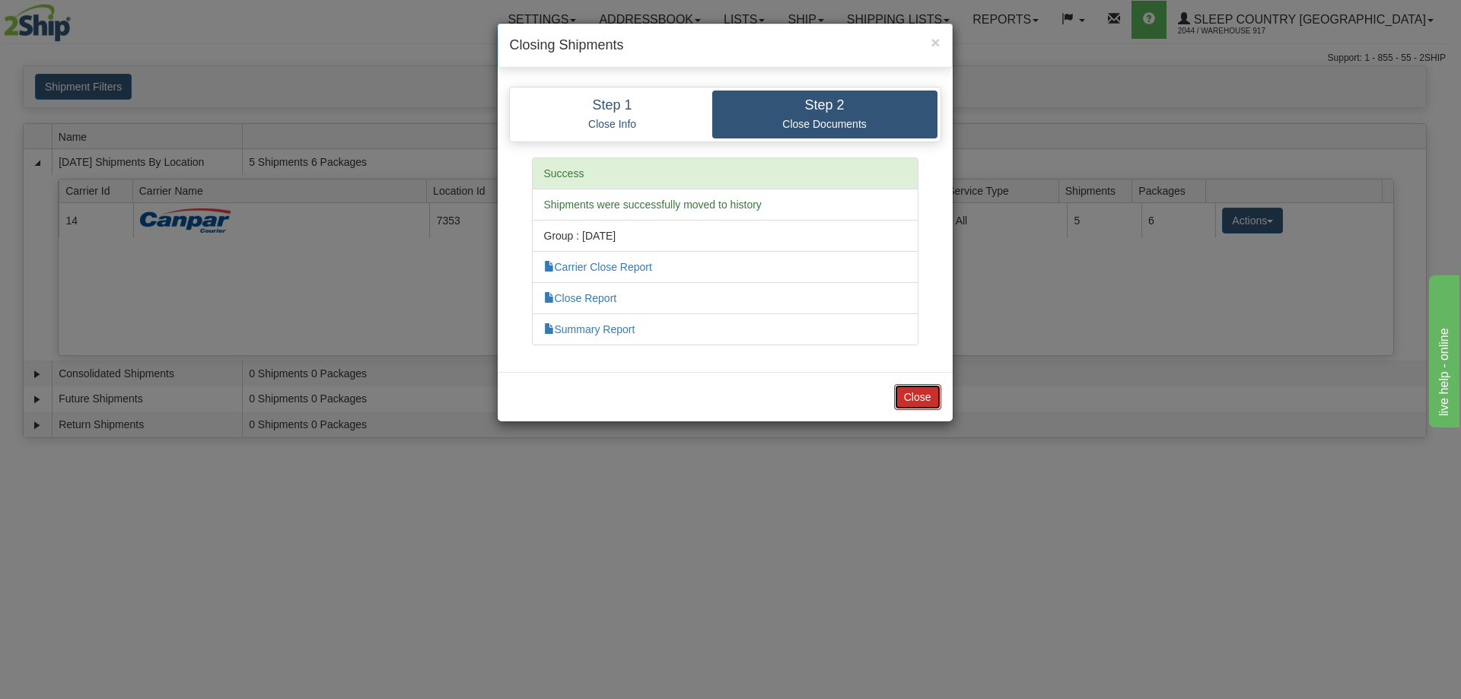
click at [916, 403] on button "Close" at bounding box center [917, 397] width 47 height 26
